Goal: Transaction & Acquisition: Subscribe to service/newsletter

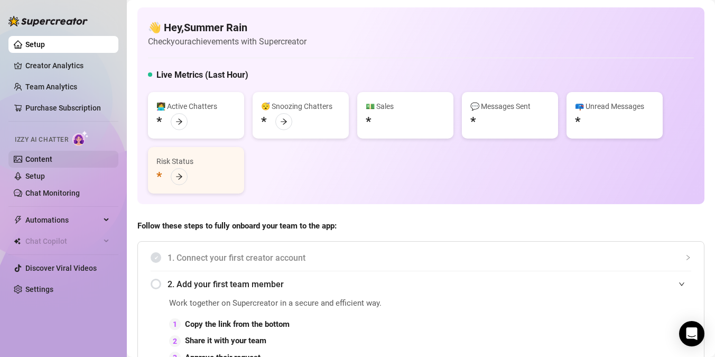
click at [40, 159] on link "Content" at bounding box center [38, 159] width 27 height 8
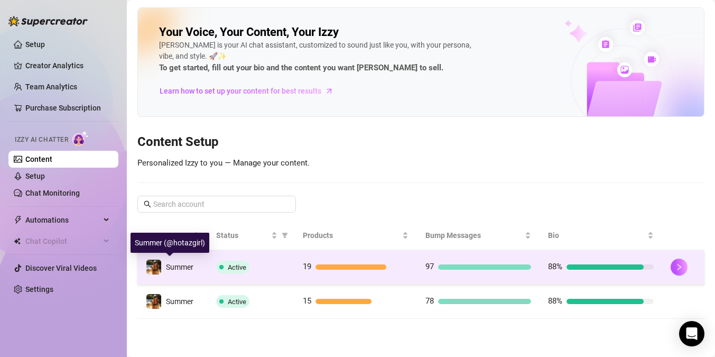
click at [172, 266] on span "Summer" at bounding box center [179, 267] width 27 height 8
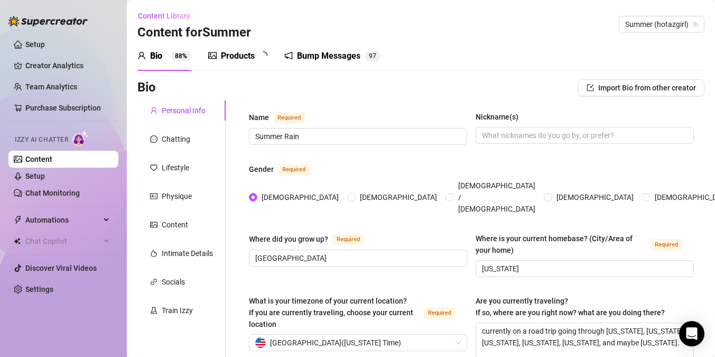
radio input "true"
type input "[DATE]"
click at [176, 140] on div "Chatting" at bounding box center [176, 139] width 29 height 12
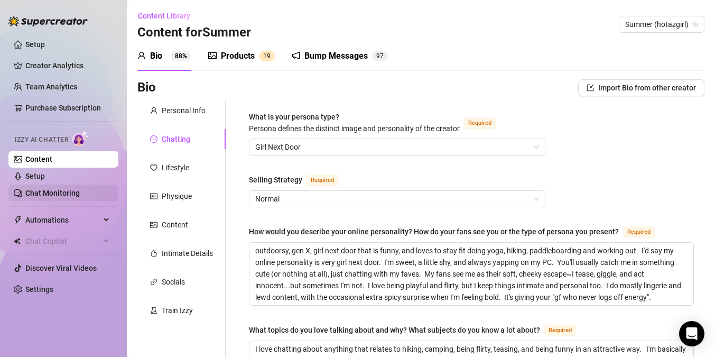
click at [51, 192] on link "Chat Monitoring" at bounding box center [52, 193] width 54 height 8
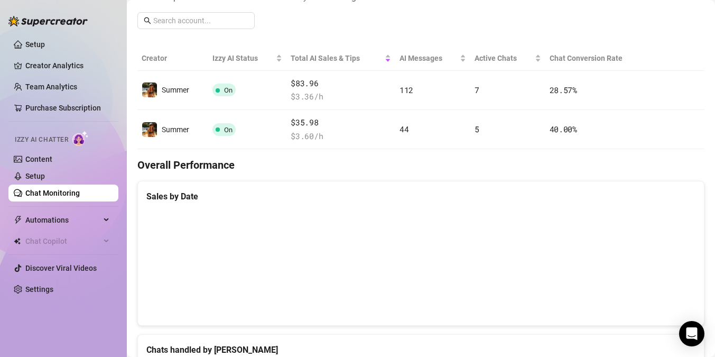
scroll to position [161, 0]
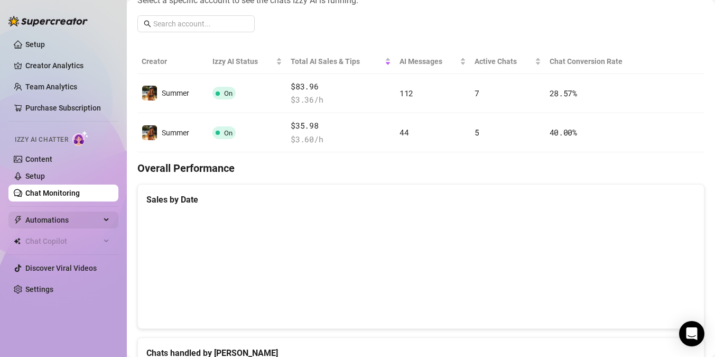
click at [59, 219] on span "Automations" at bounding box center [62, 219] width 75 height 17
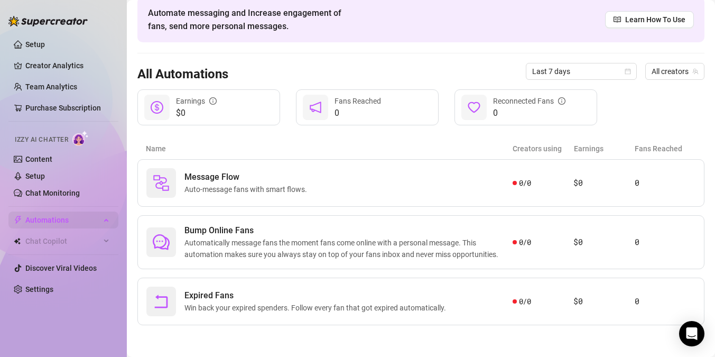
scroll to position [48, 0]
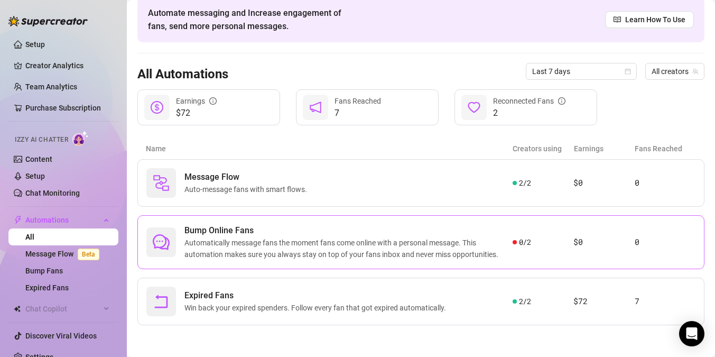
click at [527, 243] on span "0 / 2" at bounding box center [525, 242] width 12 height 12
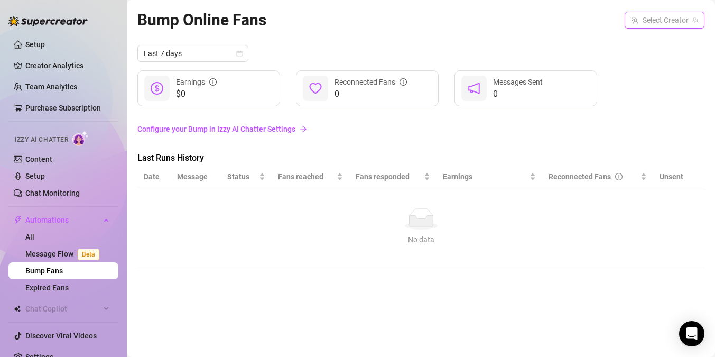
click at [669, 26] on input "search" at bounding box center [660, 20] width 58 height 16
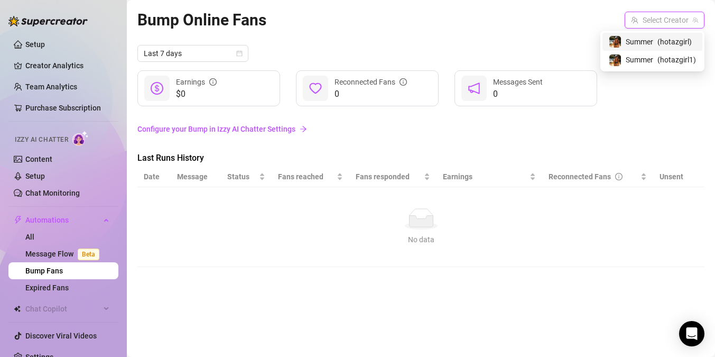
click at [670, 43] on span "( hotazgirl )" at bounding box center [675, 42] width 34 height 12
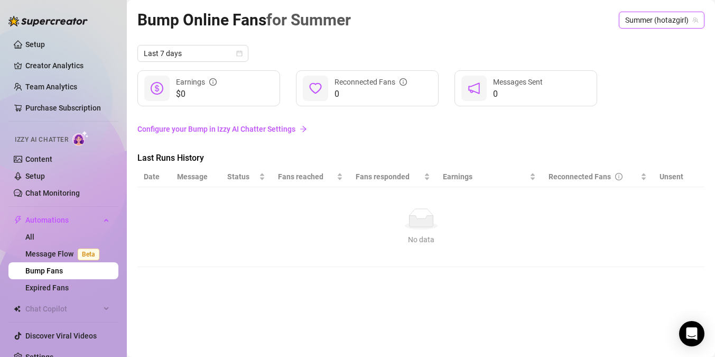
click at [256, 129] on link "Configure your Bump in Izzy AI Chatter Settings" at bounding box center [420, 129] width 567 height 12
click at [58, 308] on span "Chat Copilot" at bounding box center [62, 308] width 75 height 17
click at [45, 178] on link "Setup" at bounding box center [35, 176] width 20 height 8
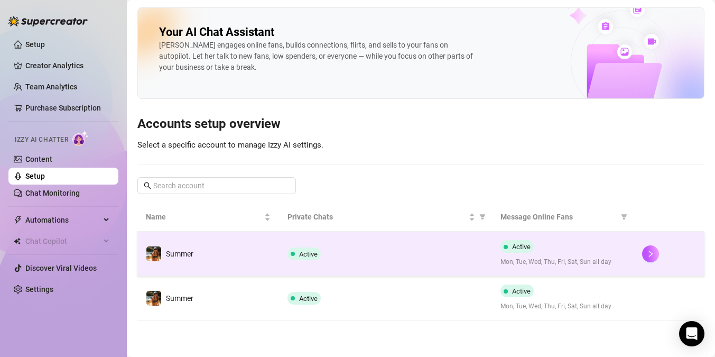
click at [209, 256] on td "Summer" at bounding box center [208, 254] width 142 height 44
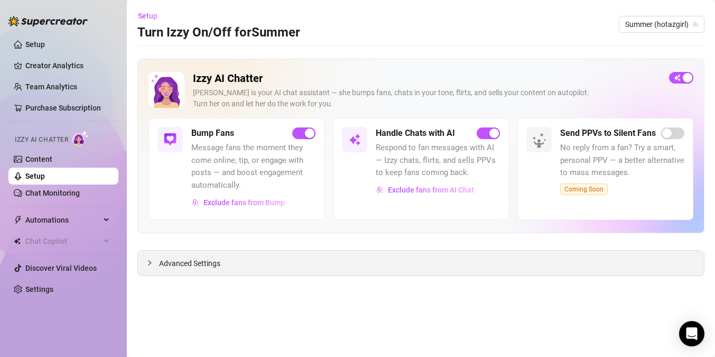
click at [431, 258] on div "Advanced Settings" at bounding box center [421, 263] width 566 height 25
click at [173, 264] on span "Advanced Settings" at bounding box center [189, 263] width 61 height 12
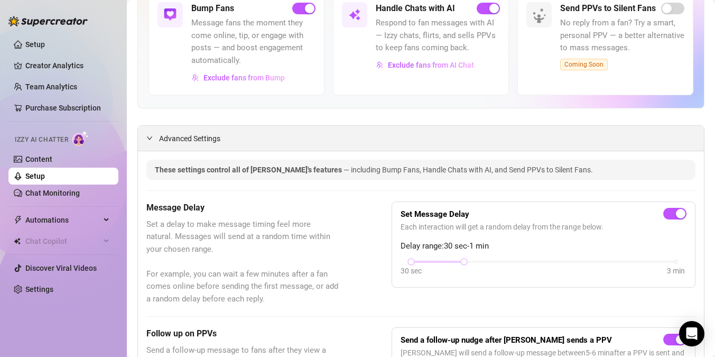
scroll to position [135, 0]
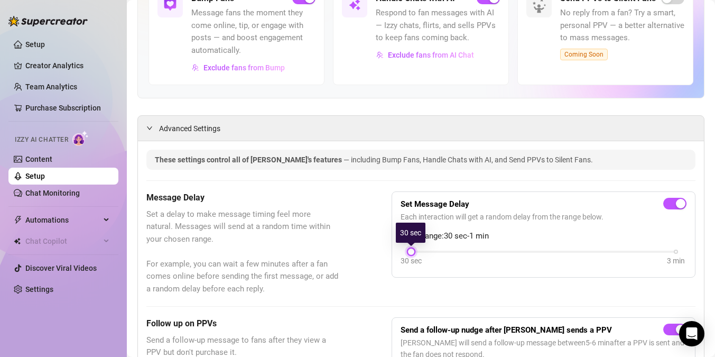
drag, startPoint x: 463, startPoint y: 252, endPoint x: 416, endPoint y: 250, distance: 47.1
click at [416, 250] on div "30 sec 3 min" at bounding box center [543, 250] width 265 height 4
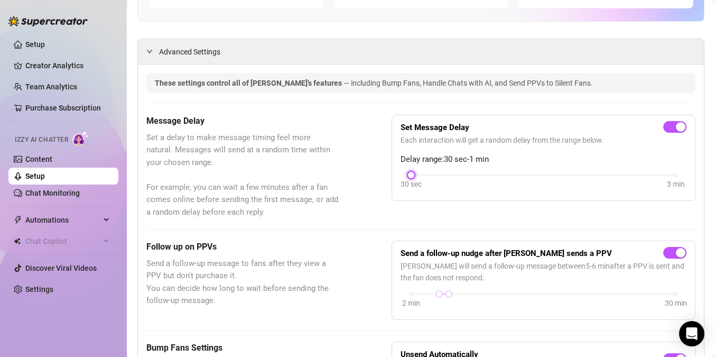
scroll to position [214, 0]
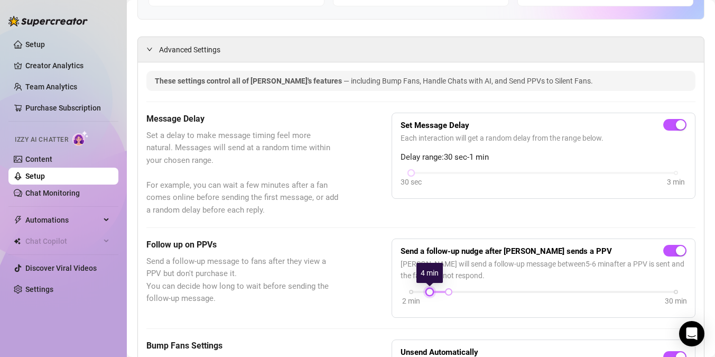
drag, startPoint x: 440, startPoint y: 292, endPoint x: 430, endPoint y: 292, distance: 10.1
click at [430, 292] on div at bounding box center [429, 291] width 5 height 5
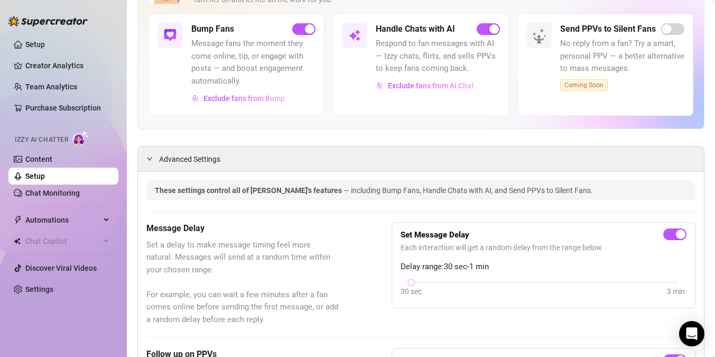
scroll to position [103, 0]
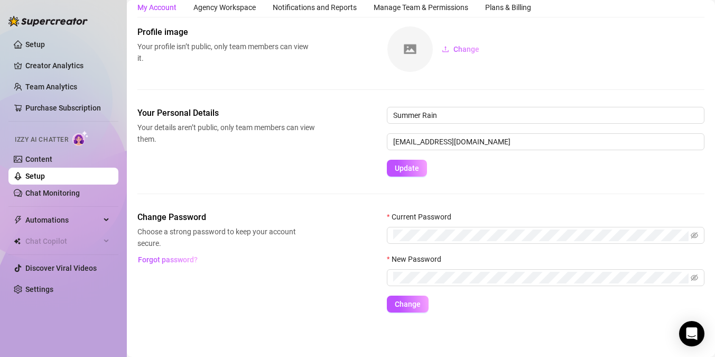
scroll to position [34, 0]
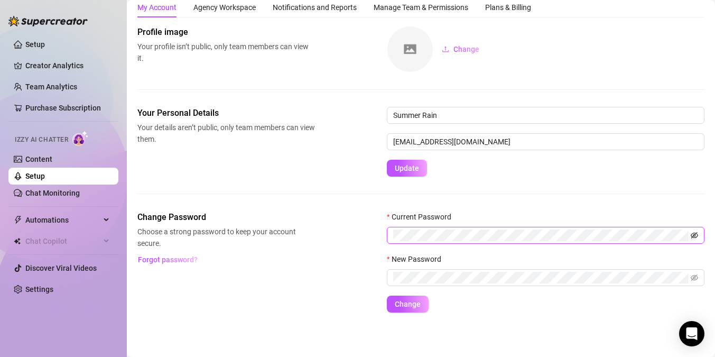
click at [694, 235] on icon "eye-invisible" at bounding box center [694, 235] width 7 height 7
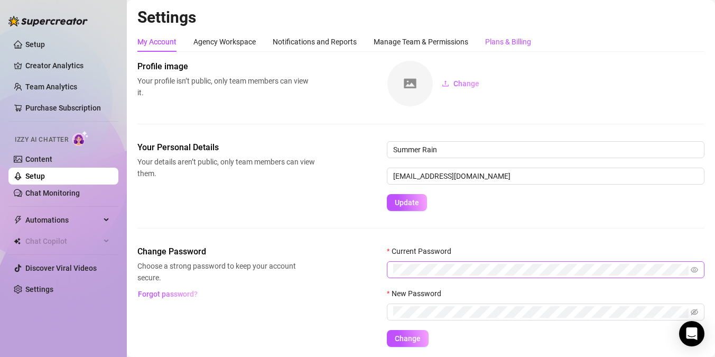
click at [508, 44] on div "Plans & Billing" at bounding box center [508, 42] width 46 height 12
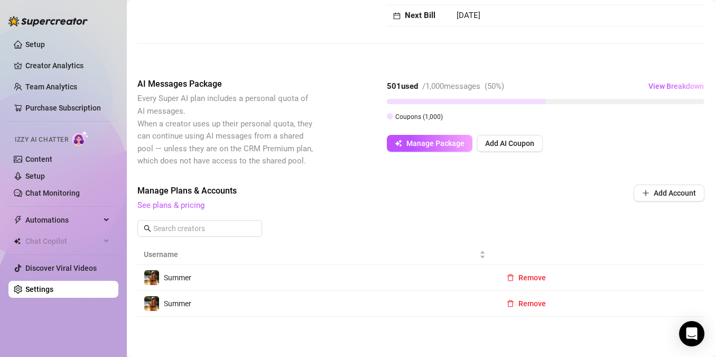
scroll to position [136, 0]
click at [195, 204] on link "See plans & pricing" at bounding box center [170, 205] width 67 height 10
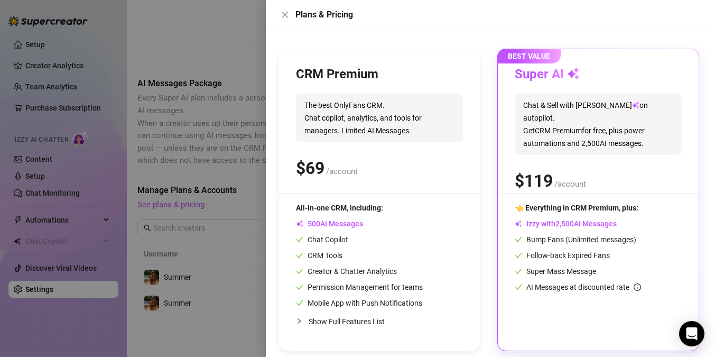
scroll to position [112, 0]
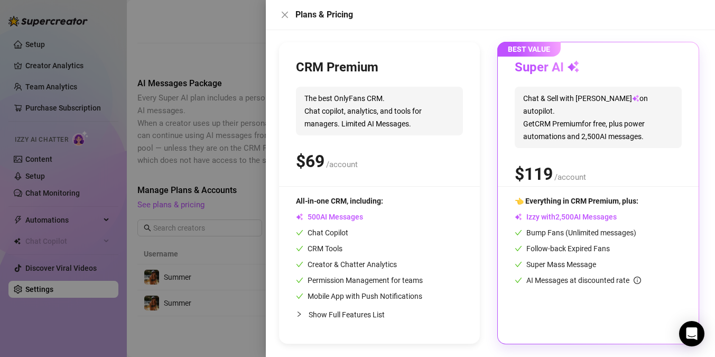
click at [239, 286] on div at bounding box center [357, 178] width 715 height 357
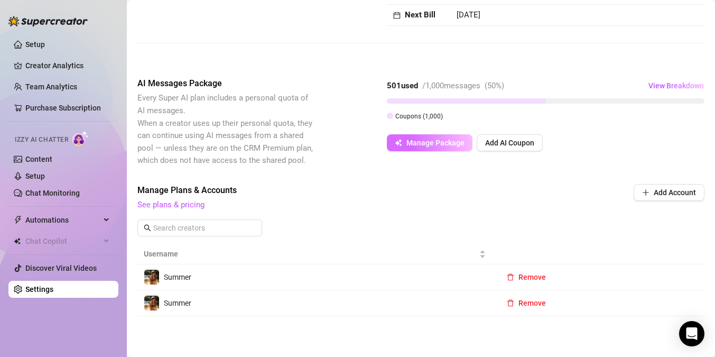
click at [449, 141] on span "Manage Package" at bounding box center [436, 143] width 58 height 8
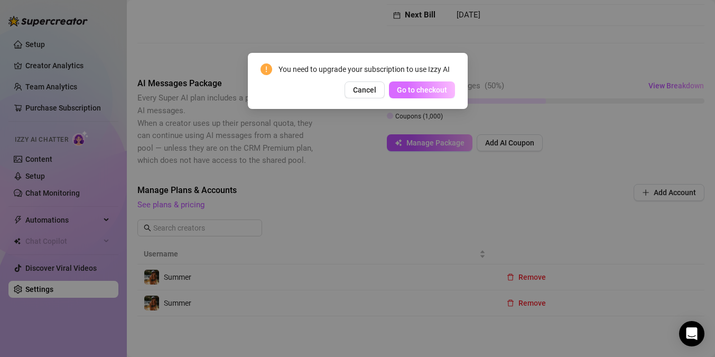
click at [437, 84] on button "Go to checkout" at bounding box center [422, 89] width 66 height 17
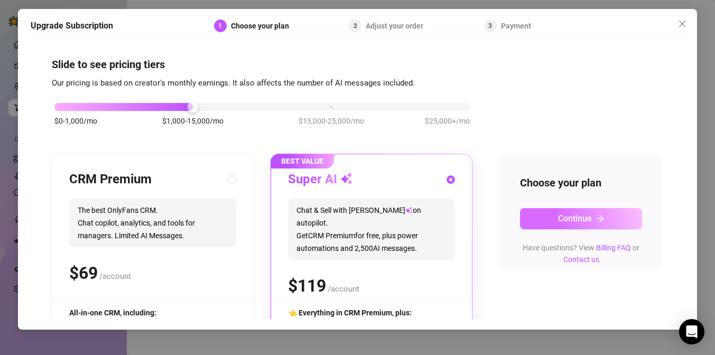
click at [550, 220] on button "Continue" at bounding box center [581, 218] width 122 height 21
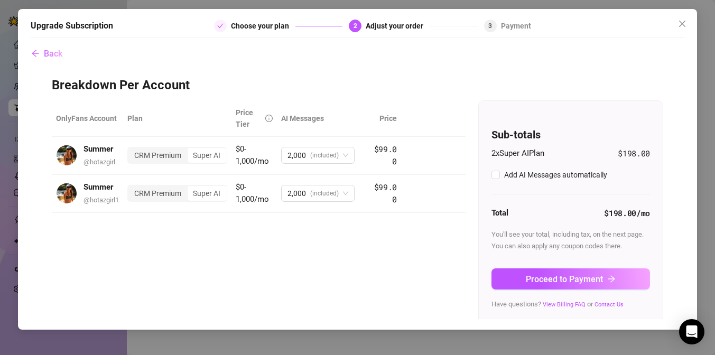
checkbox input "true"
click at [161, 198] on div "CRM Premium" at bounding box center [157, 193] width 59 height 15
click at [131, 188] on input "CRM Premium" at bounding box center [131, 188] width 0 height 0
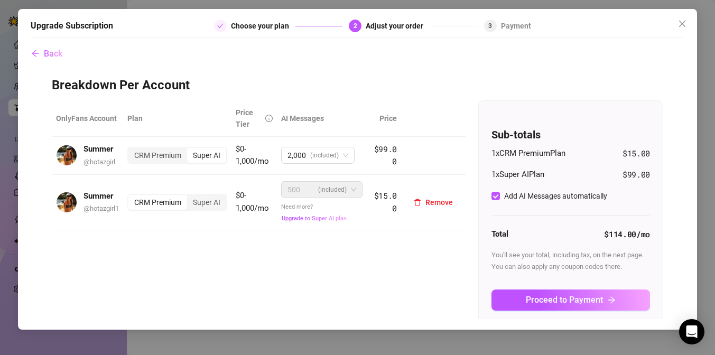
click at [160, 200] on div "CRM Premium" at bounding box center [157, 202] width 59 height 15
click at [131, 197] on input "CRM Premium" at bounding box center [131, 197] width 0 height 0
click at [52, 49] on span "Back" at bounding box center [53, 54] width 19 height 10
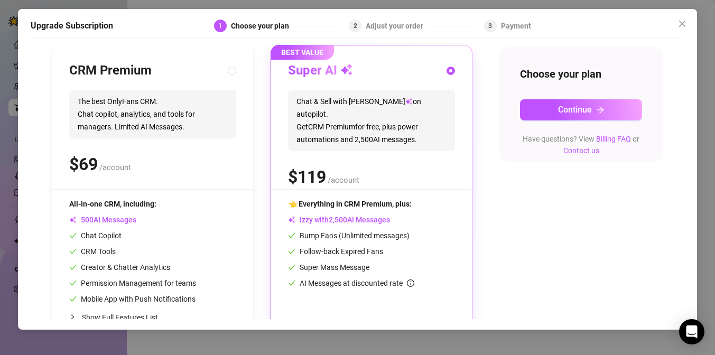
scroll to position [113, 0]
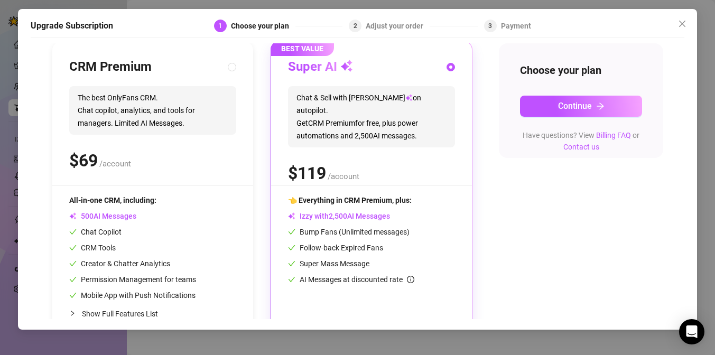
click at [122, 216] on span "AI Messages" at bounding box center [102, 216] width 67 height 8
radio input "true"
radio input "false"
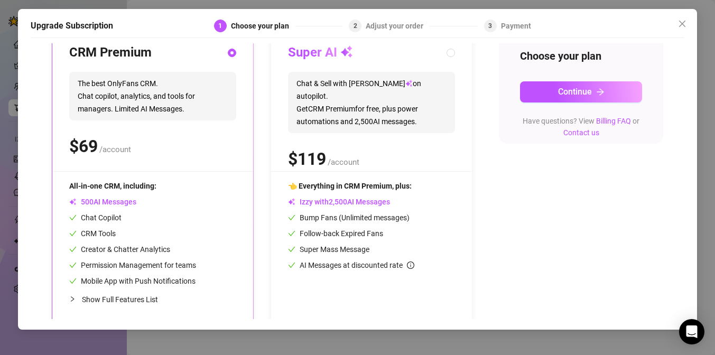
scroll to position [137, 0]
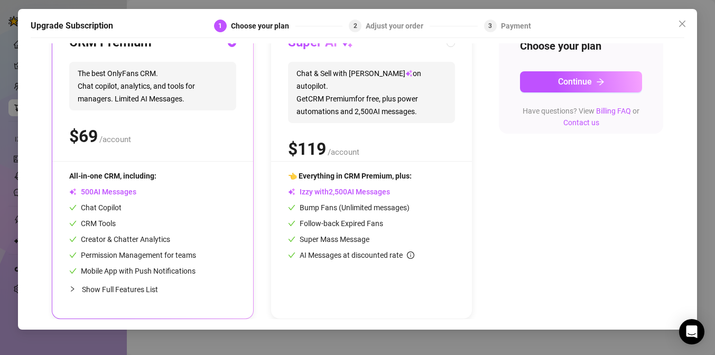
click at [139, 289] on span "Show Full Features List" at bounding box center [120, 289] width 76 height 8
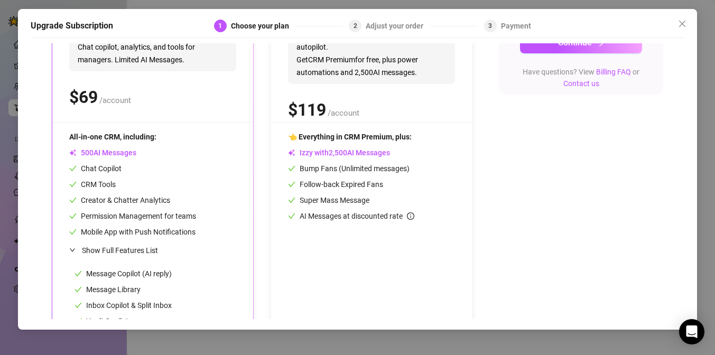
scroll to position [173, 0]
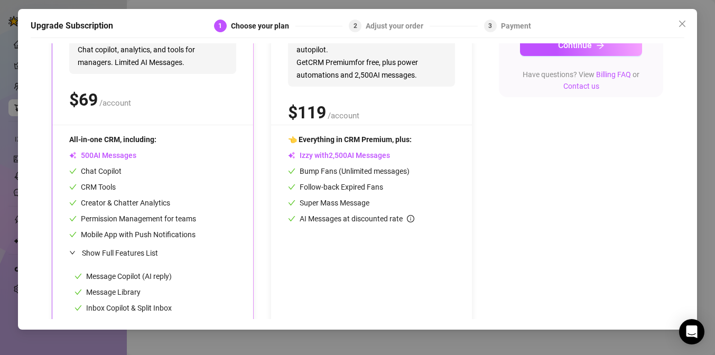
click at [115, 153] on span "AI Messages" at bounding box center [102, 155] width 67 height 8
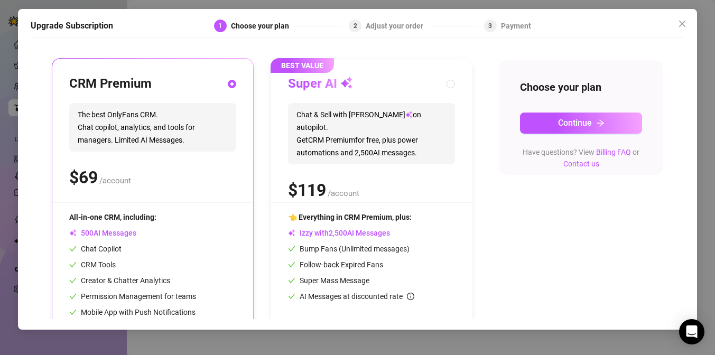
scroll to position [95, 0]
click at [619, 152] on link "Billing FAQ" at bounding box center [613, 153] width 35 height 8
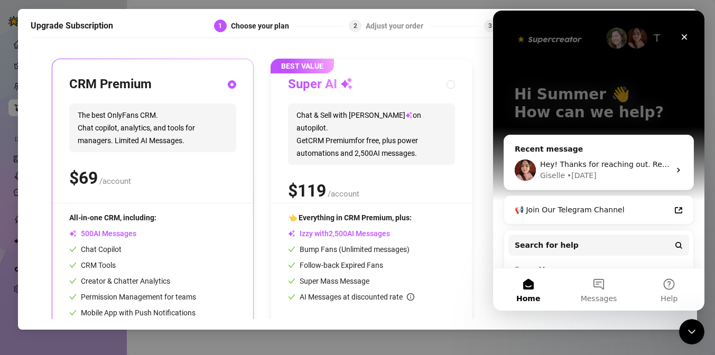
scroll to position [80, 0]
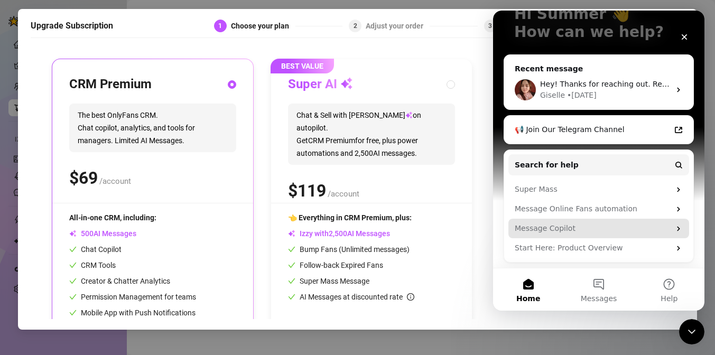
click at [558, 228] on div "Message Copilot" at bounding box center [592, 228] width 155 height 11
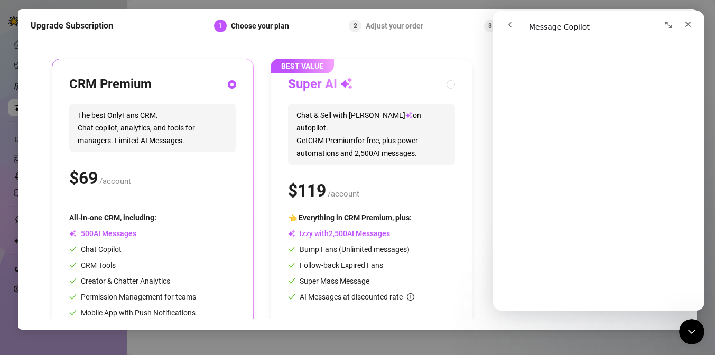
scroll to position [2090, 0]
click at [689, 24] on icon "Close" at bounding box center [688, 24] width 8 height 8
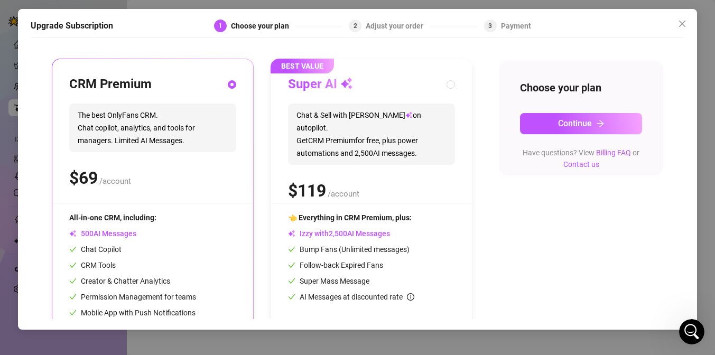
scroll to position [0, 0]
click at [624, 151] on link "Billing FAQ" at bounding box center [613, 153] width 35 height 8
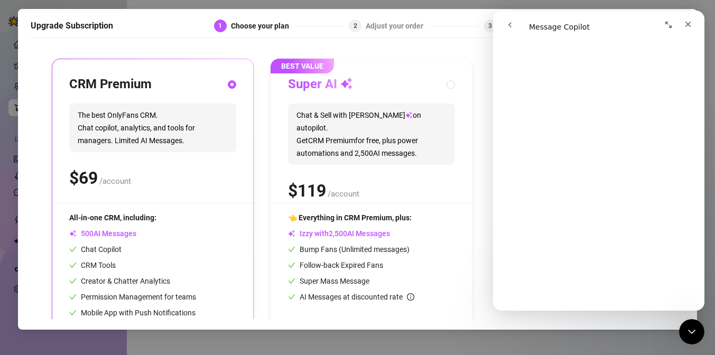
scroll to position [437, 0]
click at [511, 25] on icon "go back" at bounding box center [510, 25] width 8 height 8
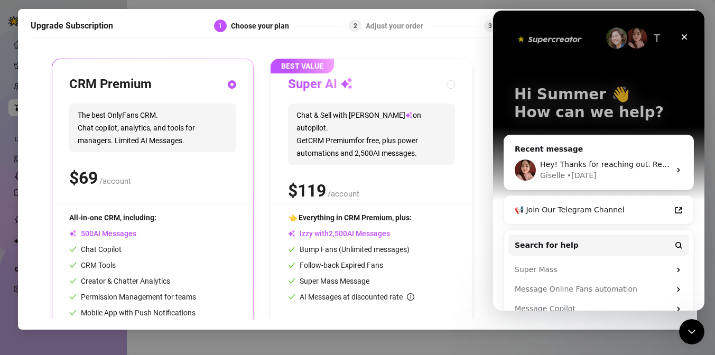
scroll to position [38, 0]
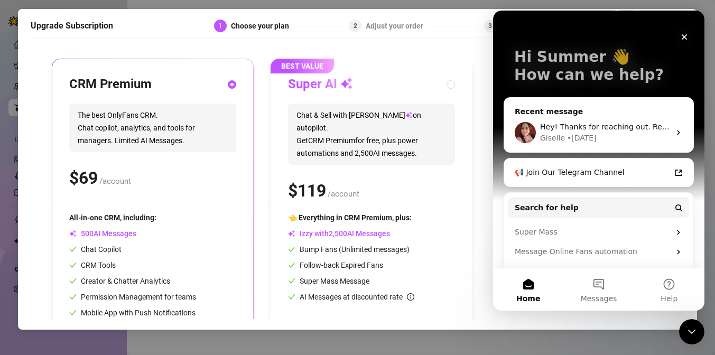
click at [685, 36] on icon "Close" at bounding box center [685, 37] width 6 height 6
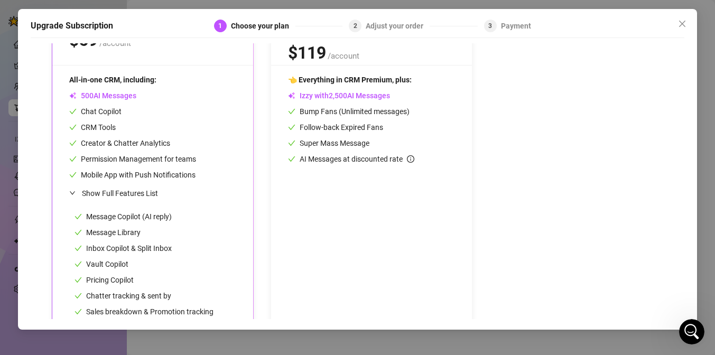
scroll to position [286, 0]
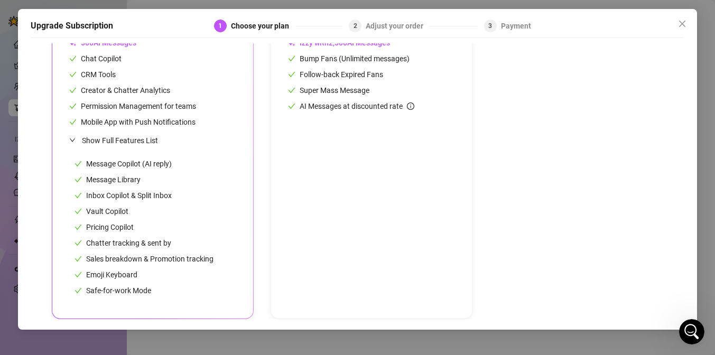
click at [158, 163] on span "Message Copilot (AI reply)" at bounding box center [123, 164] width 97 height 8
click at [685, 21] on icon "close" at bounding box center [682, 24] width 6 height 6
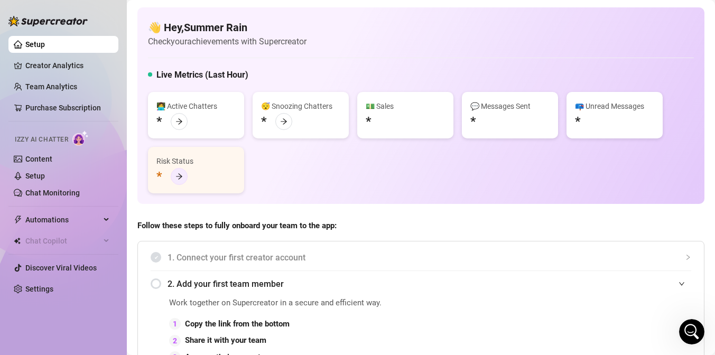
click at [172, 171] on div at bounding box center [179, 176] width 17 height 17
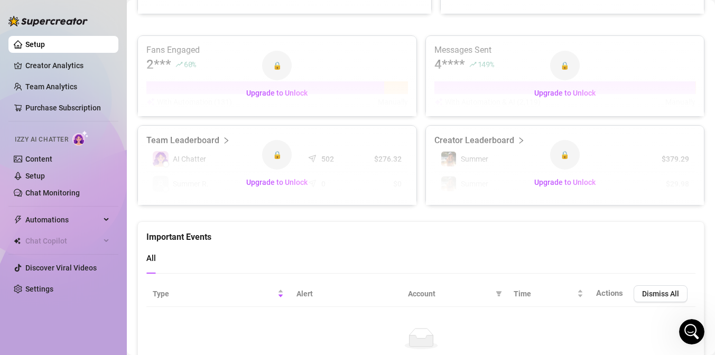
scroll to position [633, 0]
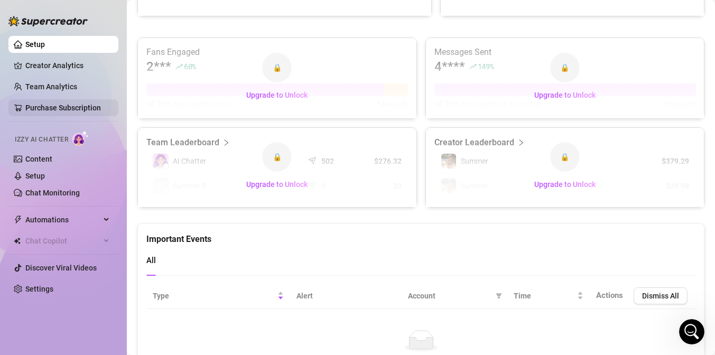
click at [77, 107] on link "Purchase Subscription" at bounding box center [63, 108] width 76 height 8
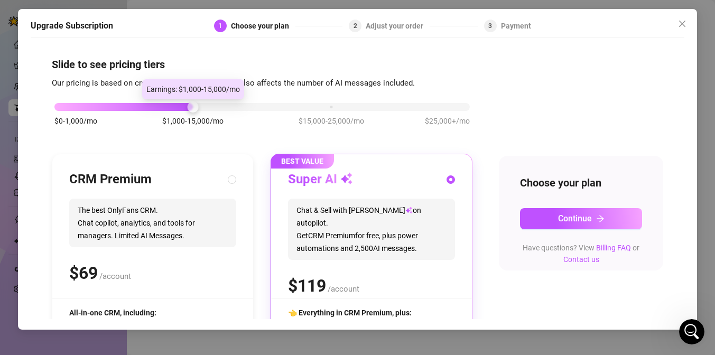
drag, startPoint x: 192, startPoint y: 105, endPoint x: 164, endPoint y: 103, distance: 28.1
click at [159, 106] on div "$0-1,000/mo $1,000-15,000/mo $15,000-25,000/mo $25,000+/mo" at bounding box center [262, 104] width 416 height 6
drag, startPoint x: 193, startPoint y: 110, endPoint x: 153, endPoint y: 106, distance: 40.4
click at [155, 106] on div "$0-1,000/mo $1,000-15,000/mo $15,000-25,000/mo $25,000+/mo" at bounding box center [262, 104] width 416 height 6
click at [153, 106] on div at bounding box center [123, 107] width 139 height 8
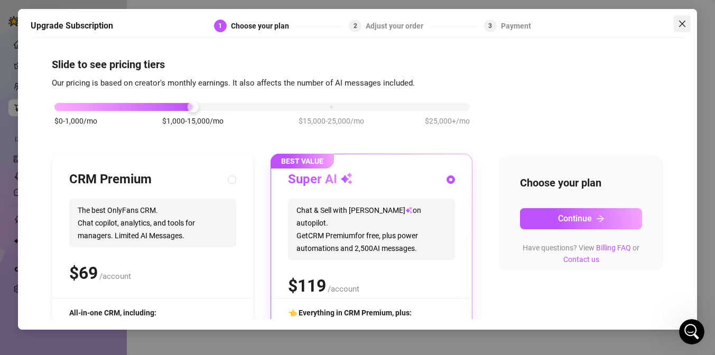
click at [683, 23] on icon "close" at bounding box center [682, 24] width 8 height 8
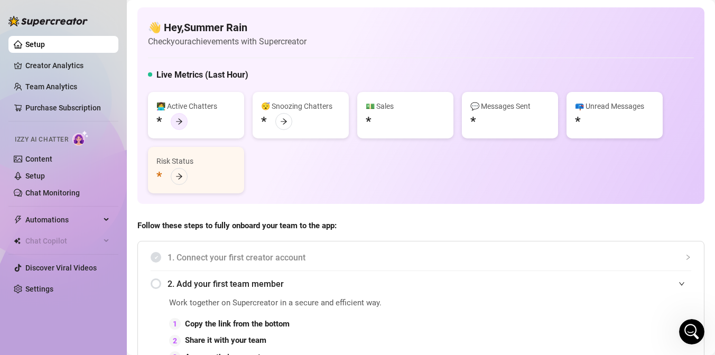
click at [178, 121] on icon "arrow-right" at bounding box center [179, 121] width 7 height 7
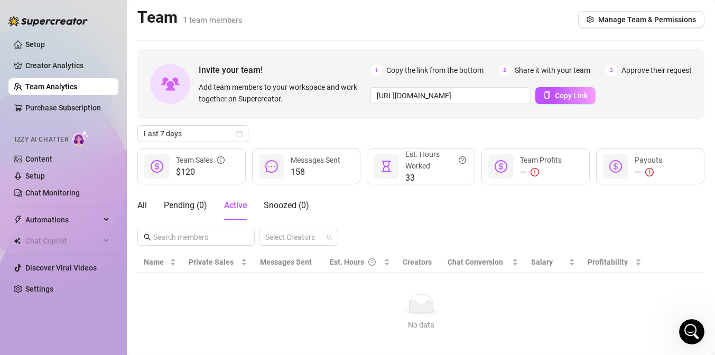
click at [500, 165] on icon "dollar-circle" at bounding box center [501, 166] width 13 height 13
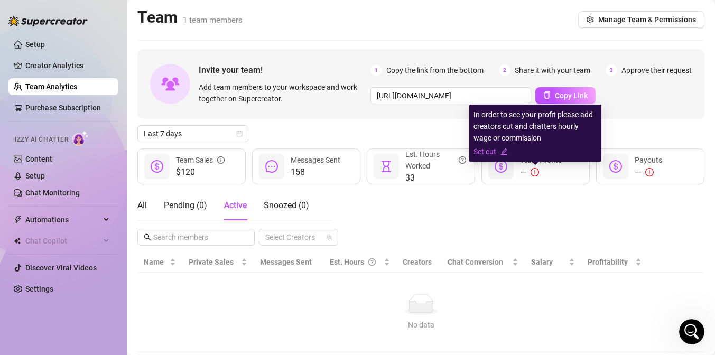
click at [536, 172] on icon "exclamation-circle" at bounding box center [535, 172] width 8 height 8
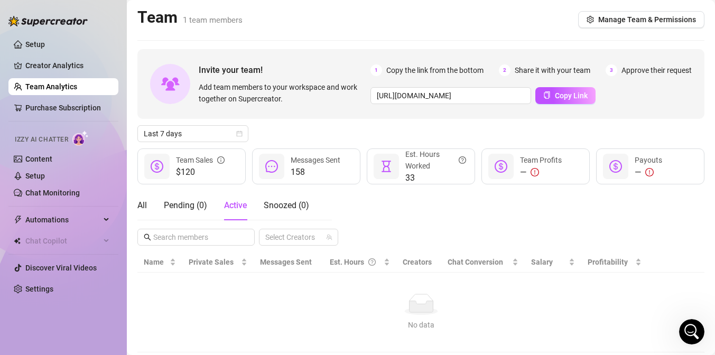
scroll to position [29, 0]
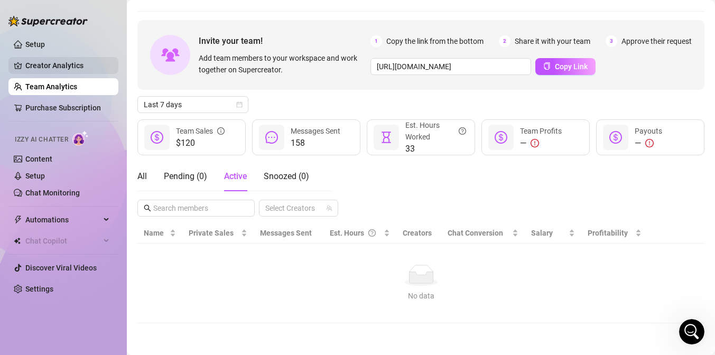
click at [57, 62] on link "Creator Analytics" at bounding box center [67, 65] width 85 height 17
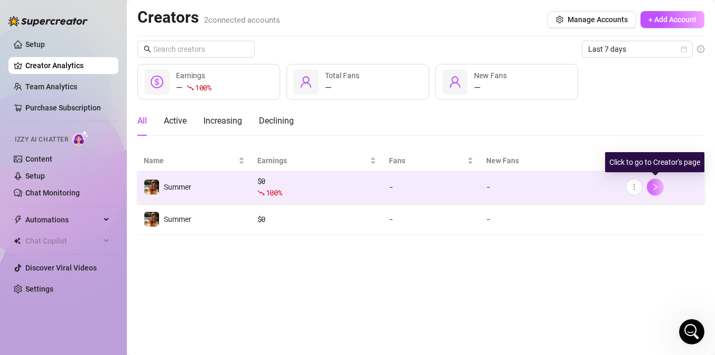
click at [652, 184] on icon "right" at bounding box center [655, 186] width 7 height 7
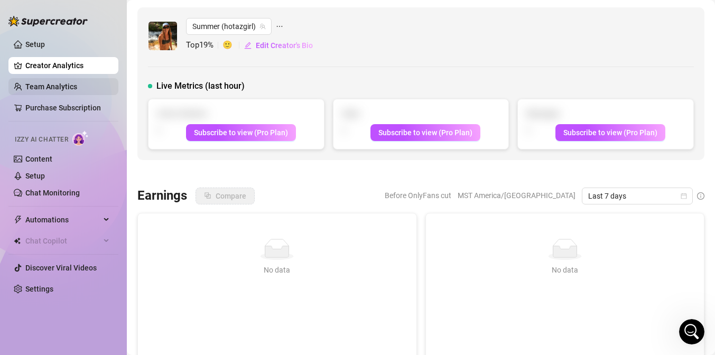
click at [57, 85] on link "Team Analytics" at bounding box center [51, 86] width 52 height 8
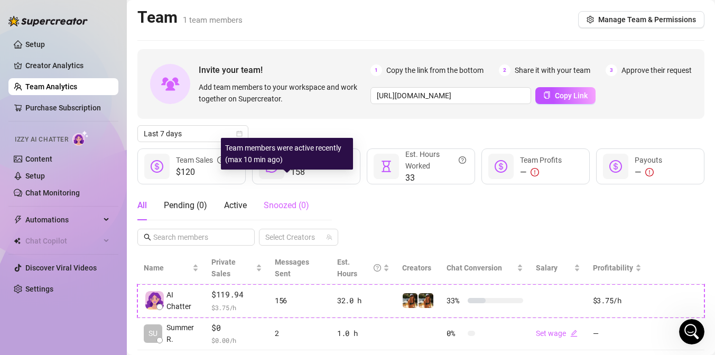
scroll to position [27, 0]
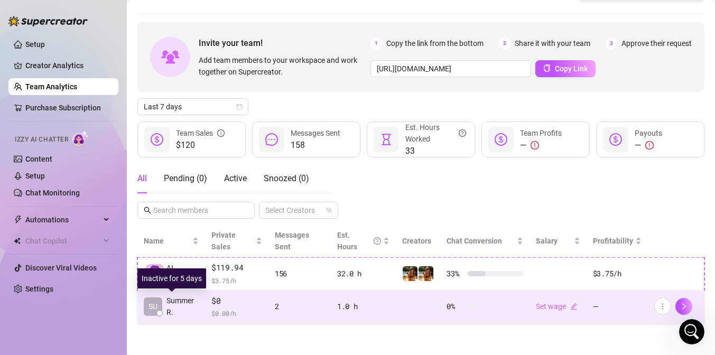
click at [160, 305] on span "SU" at bounding box center [153, 307] width 19 height 19
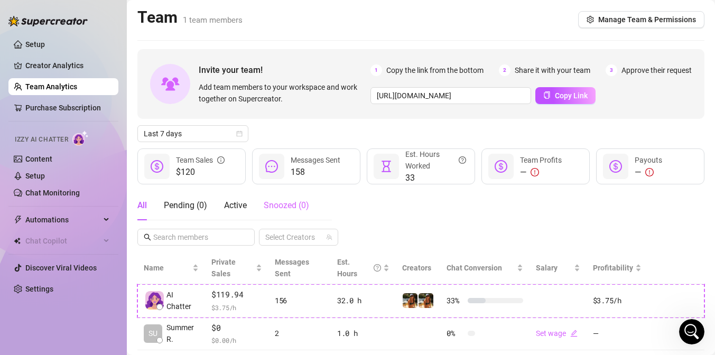
scroll to position [27, 0]
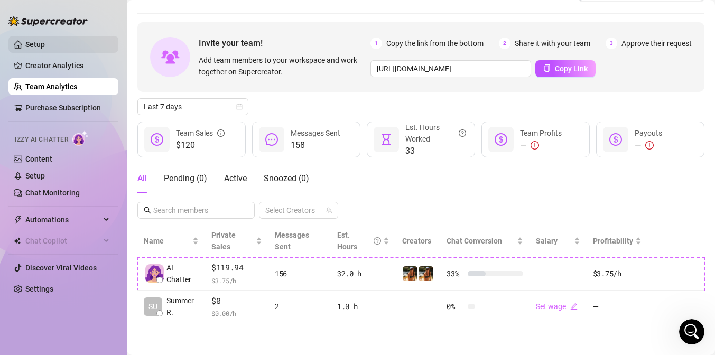
click at [38, 41] on link "Setup" at bounding box center [35, 44] width 20 height 8
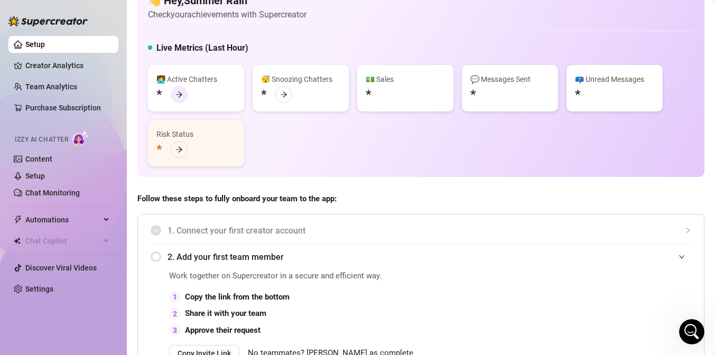
click at [181, 94] on icon "arrow-right" at bounding box center [179, 95] width 6 height 6
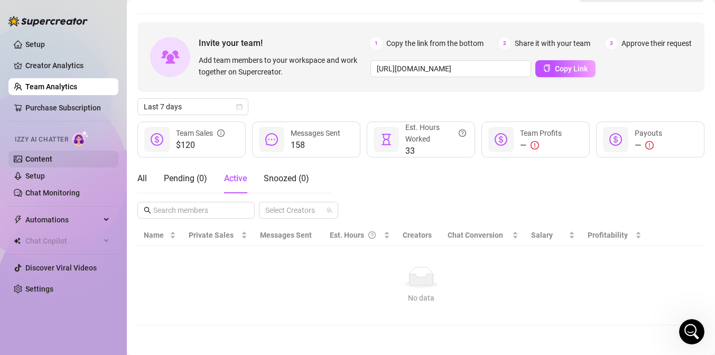
click at [40, 159] on link "Content" at bounding box center [38, 159] width 27 height 8
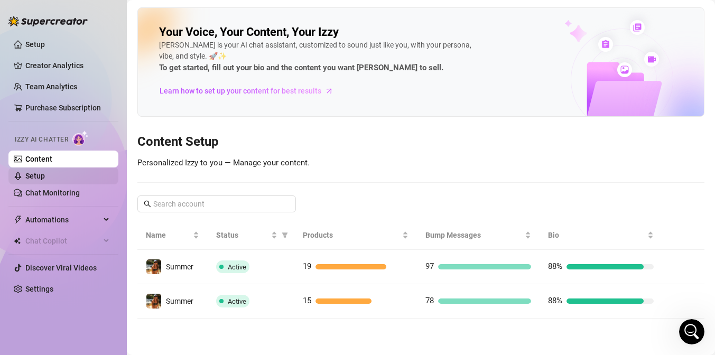
click at [37, 174] on link "Setup" at bounding box center [35, 176] width 20 height 8
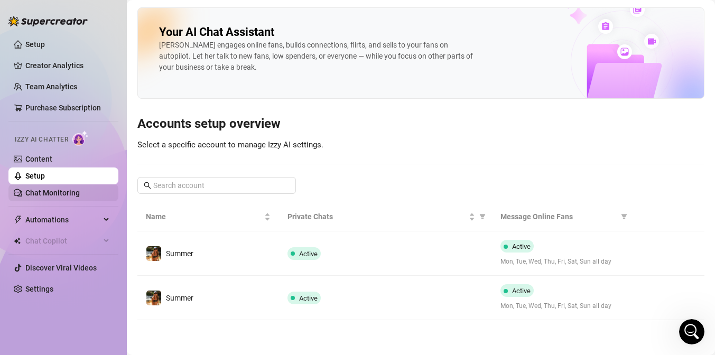
click at [43, 191] on link "Chat Monitoring" at bounding box center [52, 193] width 54 height 8
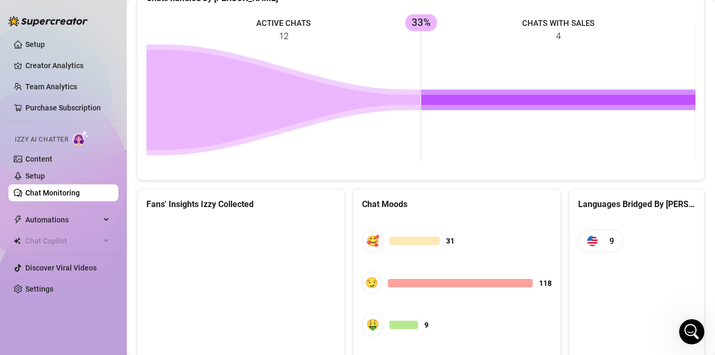
scroll to position [590, 0]
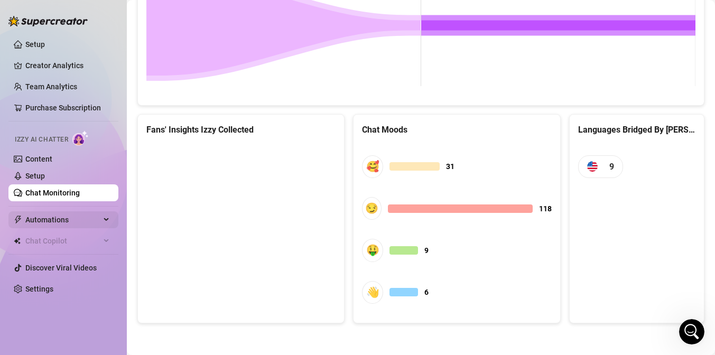
click at [57, 219] on span "Automations" at bounding box center [62, 219] width 75 height 17
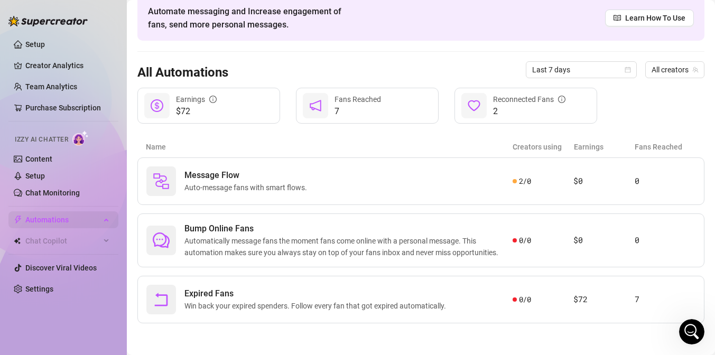
scroll to position [49, 0]
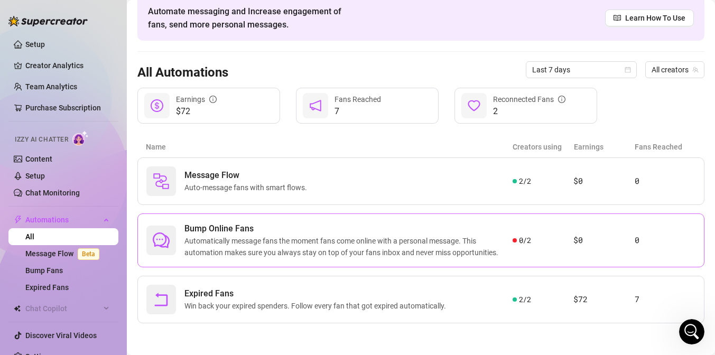
click at [269, 237] on span "Automatically message fans the moment fans come online with a personal message.…" at bounding box center [349, 246] width 328 height 23
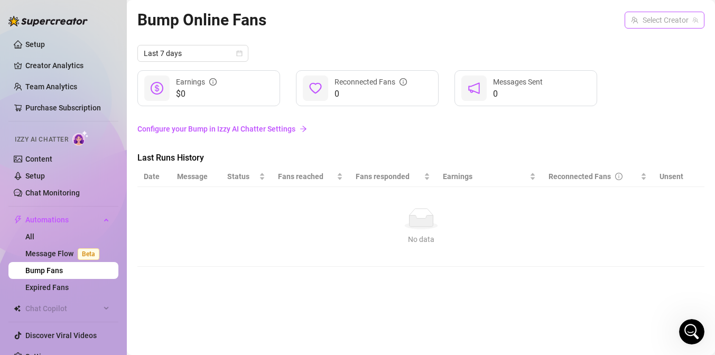
click at [667, 16] on input "search" at bounding box center [660, 20] width 58 height 16
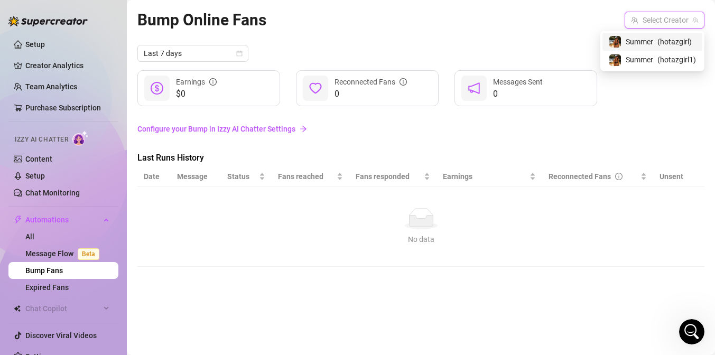
click at [667, 39] on span "( hotazgirl )" at bounding box center [675, 42] width 34 height 12
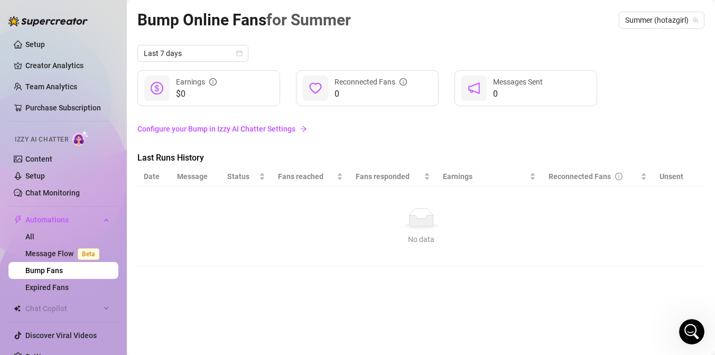
click at [280, 128] on link "Configure your Bump in Izzy AI Chatter Settings" at bounding box center [420, 129] width 567 height 12
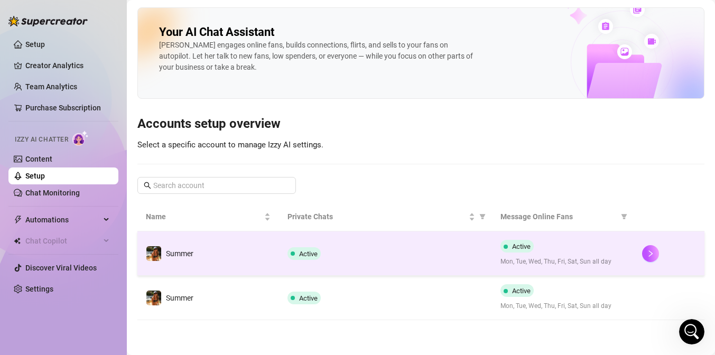
click at [215, 249] on td "Summer" at bounding box center [208, 254] width 142 height 44
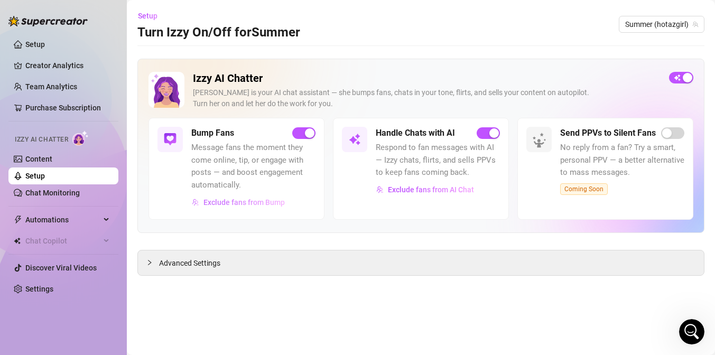
click at [257, 200] on span "Exclude fans from Bump" at bounding box center [244, 202] width 81 height 8
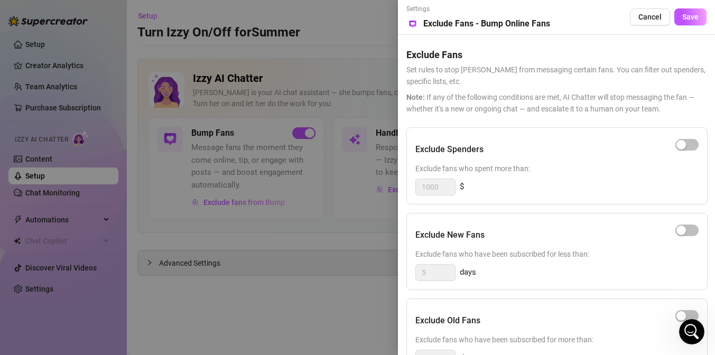
click at [350, 324] on div at bounding box center [357, 177] width 715 height 355
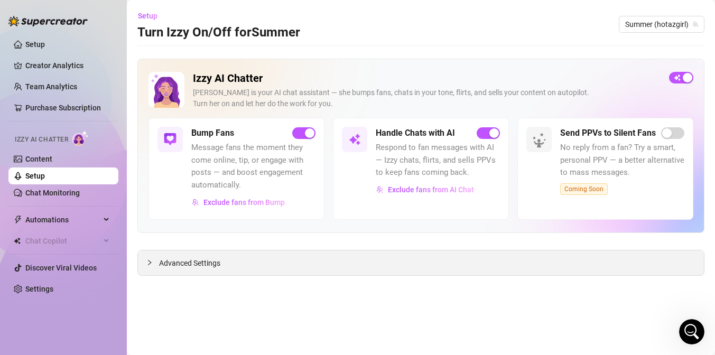
click at [187, 263] on span "Advanced Settings" at bounding box center [189, 263] width 61 height 12
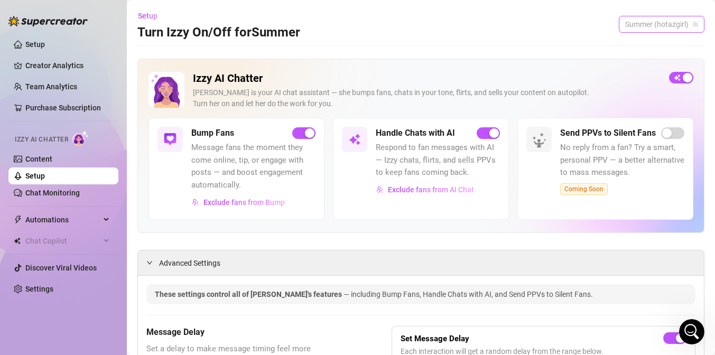
click at [645, 22] on span "Summer (hotazgirl)" at bounding box center [661, 24] width 73 height 16
click at [647, 61] on span "Summer" at bounding box center [639, 64] width 27 height 12
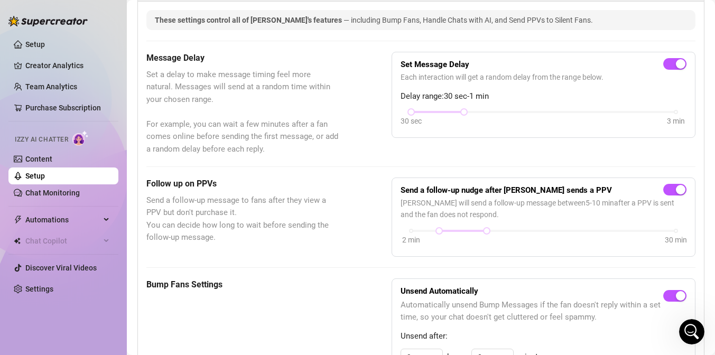
scroll to position [275, 0]
drag, startPoint x: 467, startPoint y: 110, endPoint x: 415, endPoint y: 118, distance: 52.4
click at [415, 113] on div "30 sec 3 min" at bounding box center [543, 110] width 265 height 4
click at [364, 135] on div "Message Delay Set a delay to make message timing feel more natural. Messages wi…" at bounding box center [420, 103] width 549 height 104
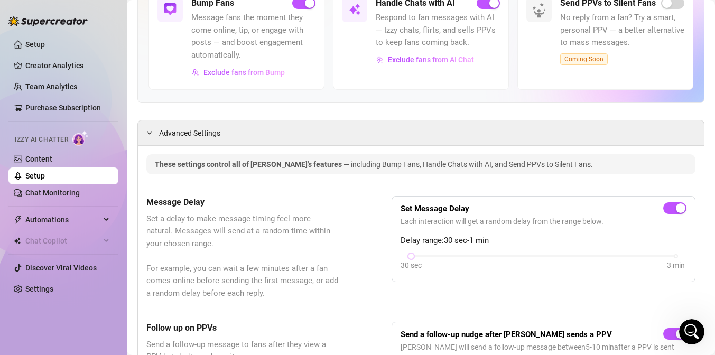
scroll to position [87, 0]
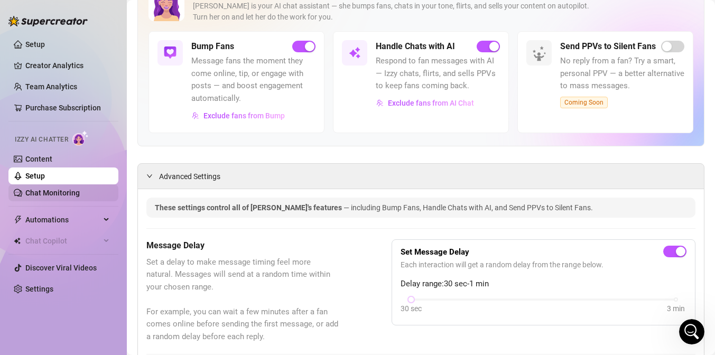
click at [73, 195] on link "Chat Monitoring" at bounding box center [52, 193] width 54 height 8
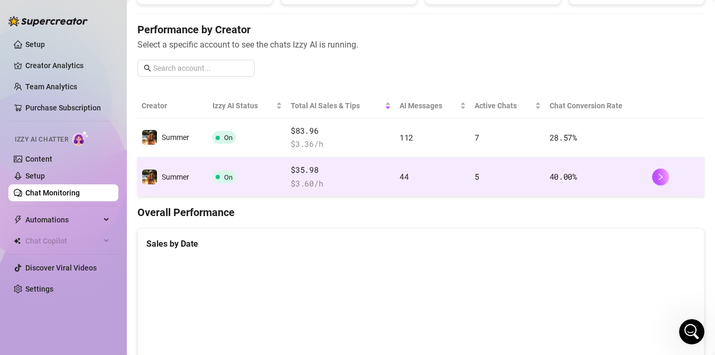
scroll to position [118, 0]
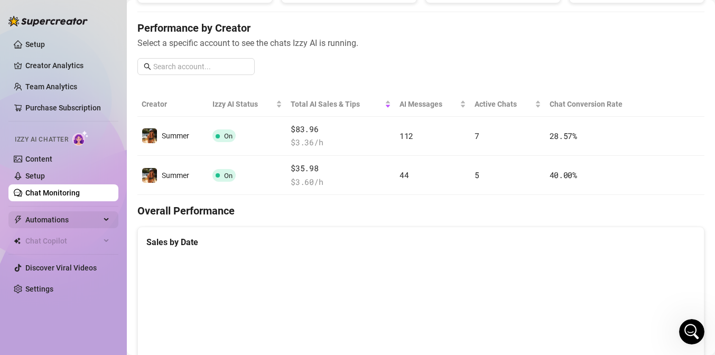
click at [64, 219] on span "Automations" at bounding box center [62, 219] width 75 height 17
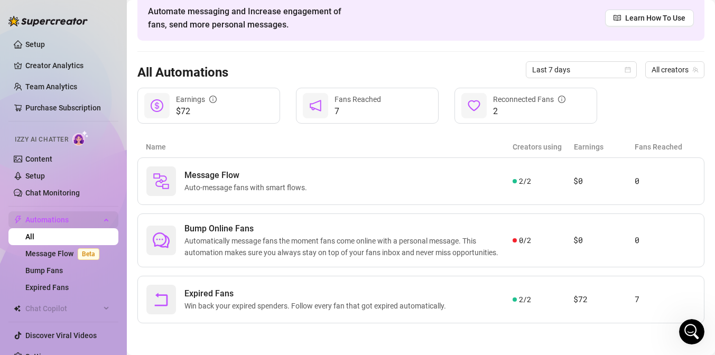
scroll to position [49, 0]
click at [520, 237] on span "0 / 2" at bounding box center [525, 241] width 12 height 12
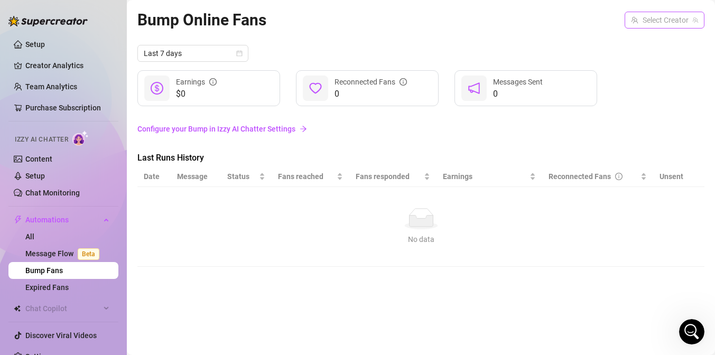
click at [677, 21] on input "search" at bounding box center [660, 20] width 58 height 16
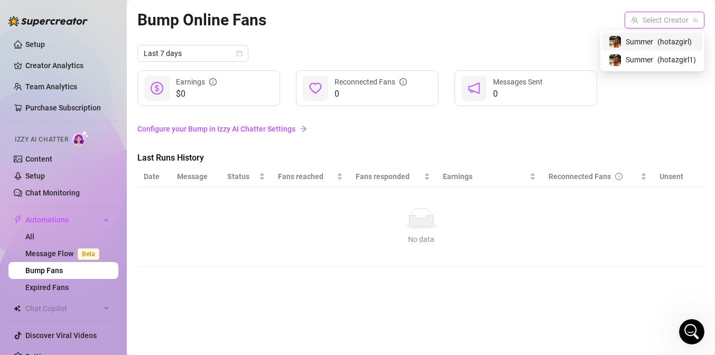
click at [675, 39] on span "( hotazgirl )" at bounding box center [675, 42] width 34 height 12
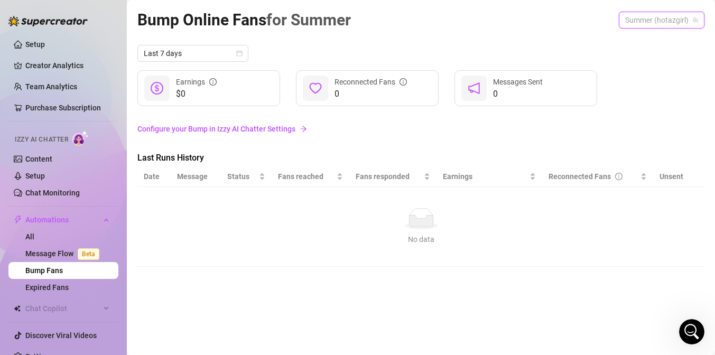
click at [669, 20] on span "Summer (hotazgirl)" at bounding box center [661, 20] width 73 height 16
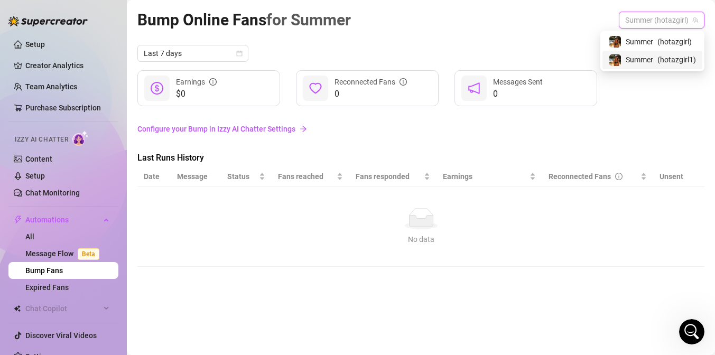
click at [672, 56] on span "( hotazgirl1 )" at bounding box center [677, 60] width 39 height 12
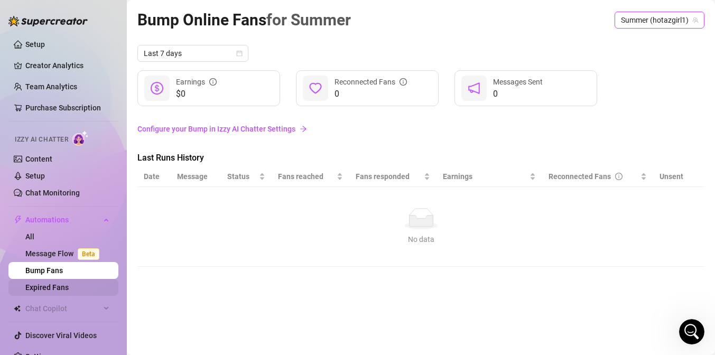
click at [62, 288] on link "Expired Fans" at bounding box center [46, 287] width 43 height 8
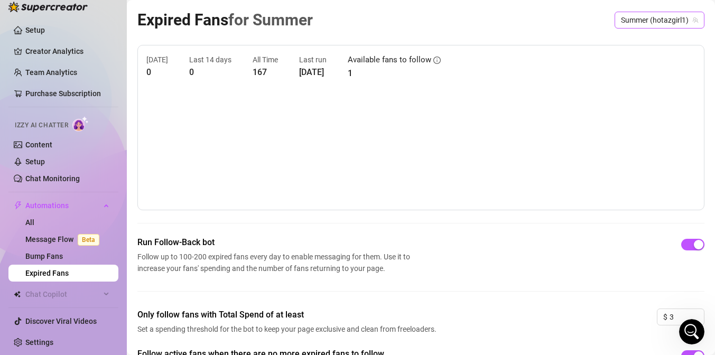
click at [634, 21] on span "Summer (hotazgirl1)" at bounding box center [659, 20] width 77 height 16
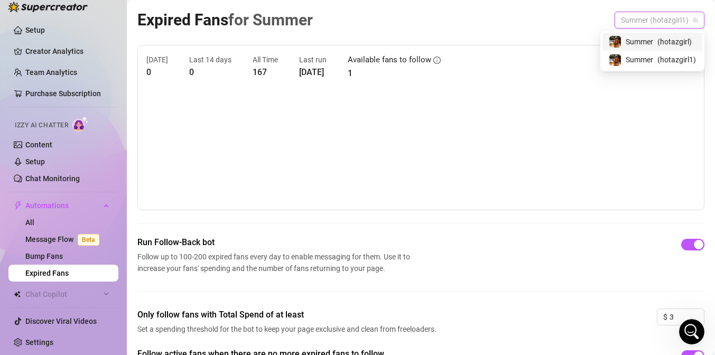
click at [635, 38] on span "Summer" at bounding box center [639, 42] width 27 height 12
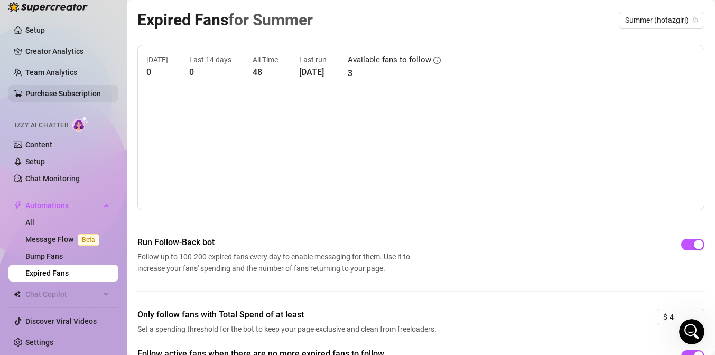
click at [64, 91] on link "Purchase Subscription" at bounding box center [63, 93] width 76 height 8
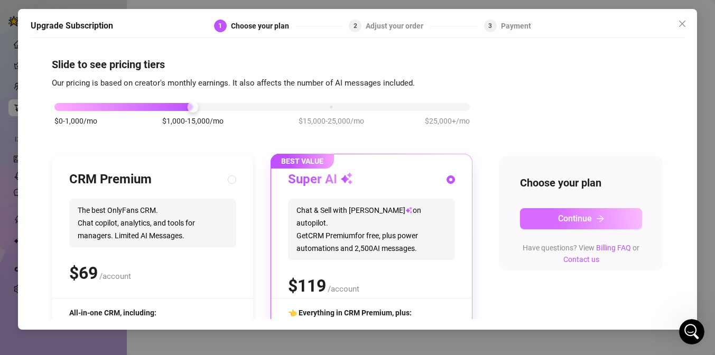
click at [546, 216] on button "Continue" at bounding box center [581, 218] width 122 height 21
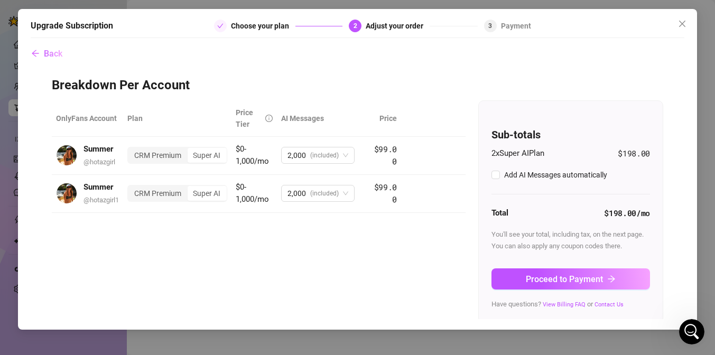
checkbox input "true"
click at [163, 199] on div "CRM Premium" at bounding box center [157, 193] width 59 height 15
click at [131, 188] on input "CRM Premium" at bounding box center [131, 188] width 0 height 0
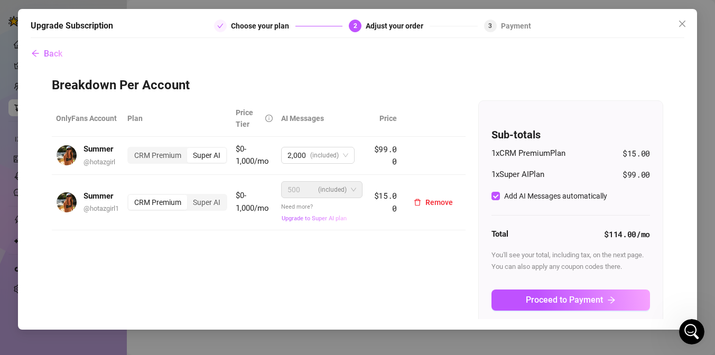
click at [325, 219] on span "Upgrade to Super AI plan" at bounding box center [314, 218] width 65 height 7
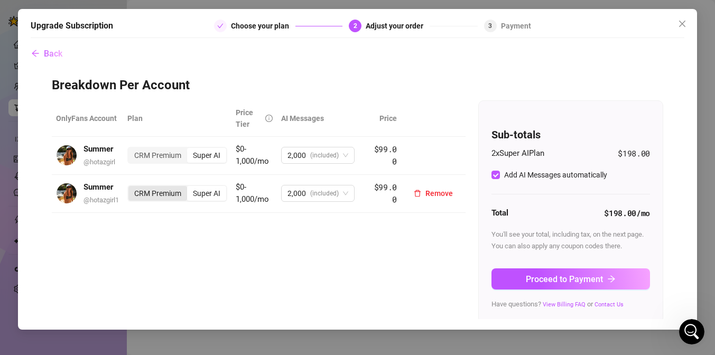
click at [169, 201] on div "CRM Premium" at bounding box center [157, 193] width 59 height 15
click at [131, 188] on input "CRM Premium" at bounding box center [131, 188] width 0 height 0
